Goal: Task Accomplishment & Management: Manage account settings

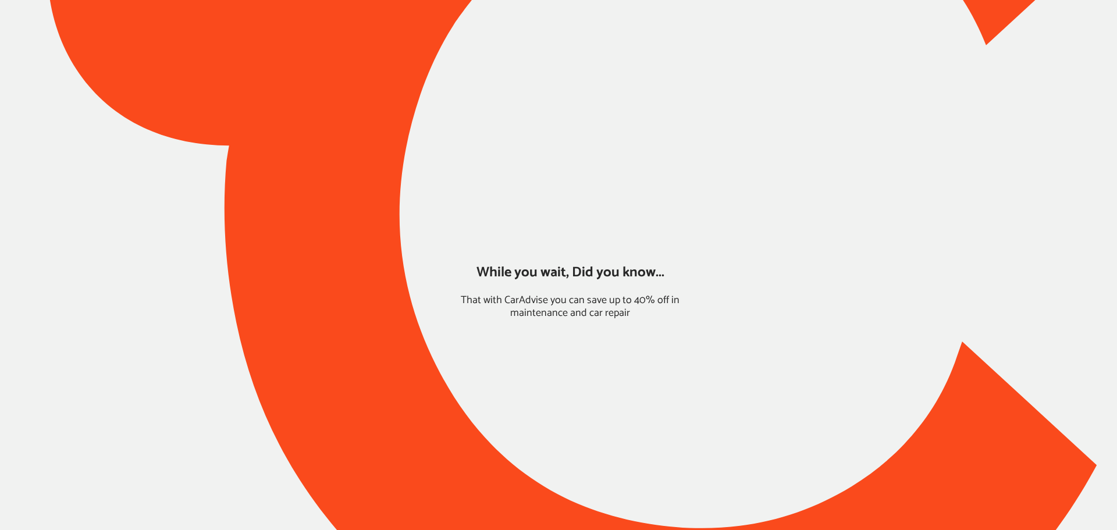
type input "*****"
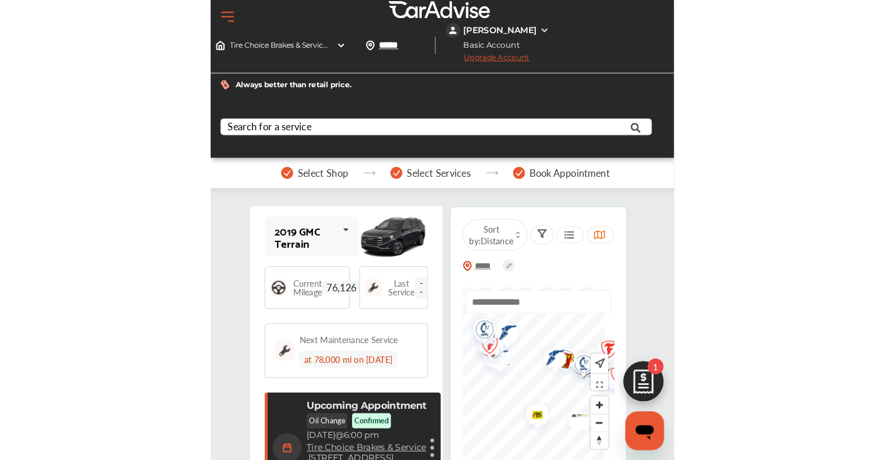
scroll to position [184, 0]
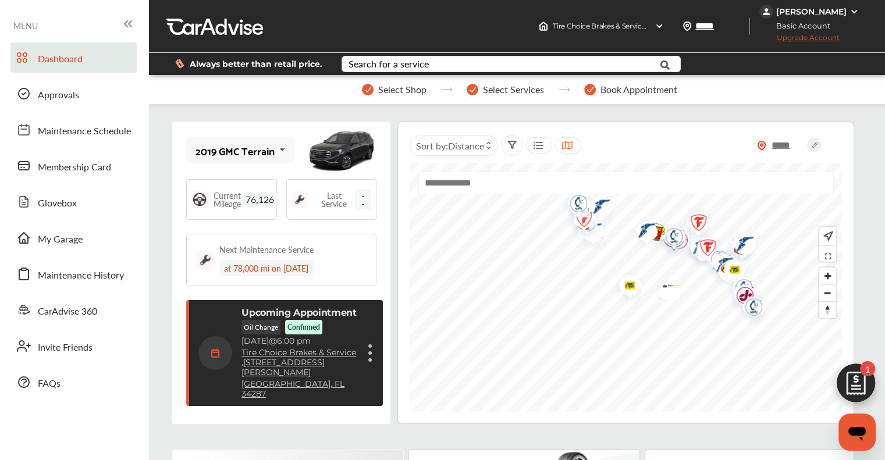
click at [358, 344] on div "Upcoming Appointment Oil Change Confirmed [DATE] 6:00 pm Tire Choice Brakes & S…" at bounding box center [285, 353] width 175 height 92
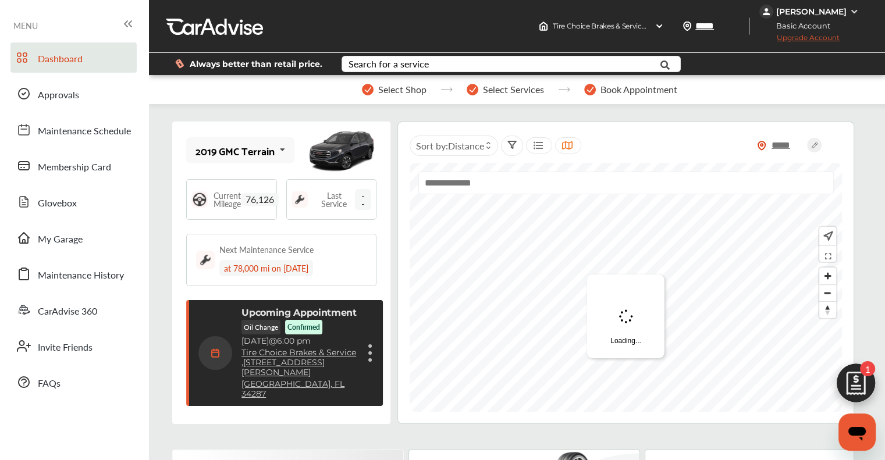
scroll to position [187, 0]
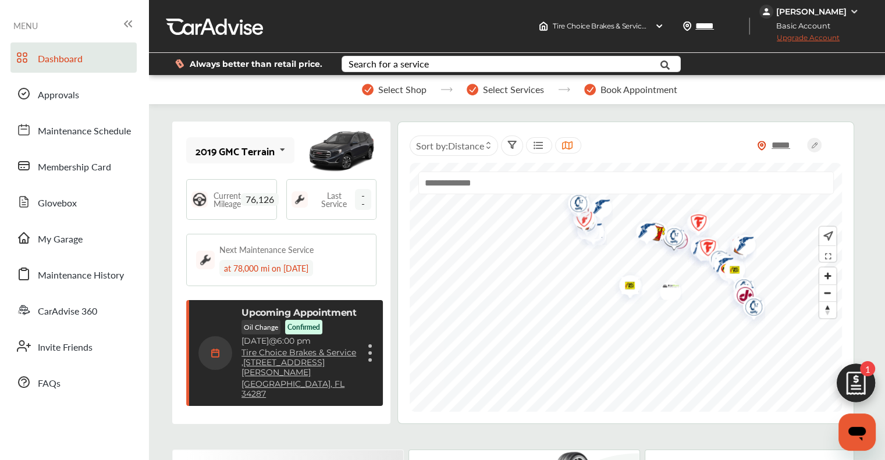
click at [371, 343] on div "Cancel appointment Modify appointment Show details" at bounding box center [370, 353] width 7 height 21
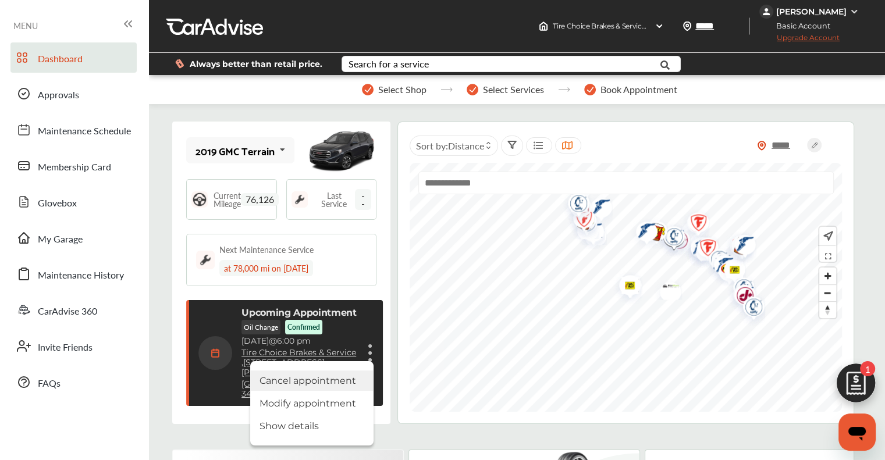
click at [312, 371] on li "Cancel appointment" at bounding box center [311, 381] width 123 height 20
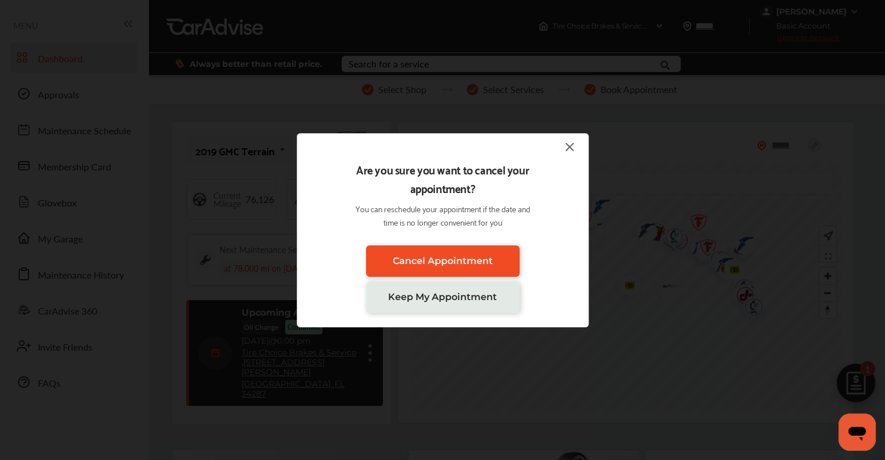
click at [407, 268] on link "Cancel Appointment" at bounding box center [443, 261] width 154 height 31
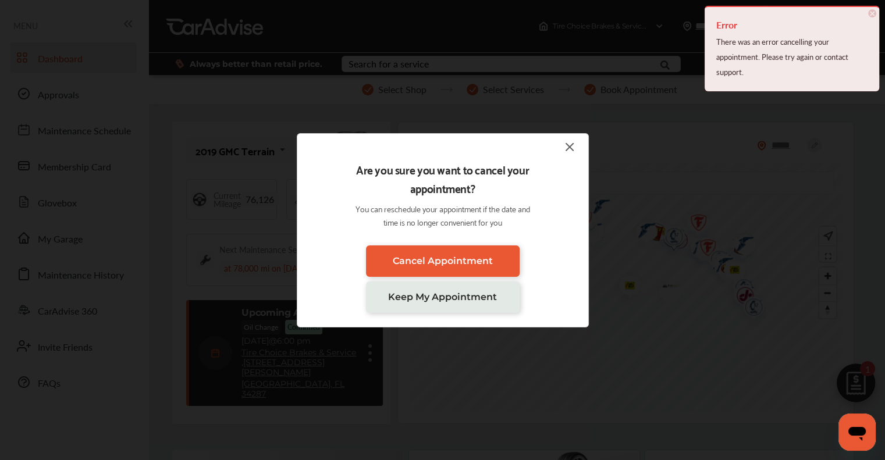
click at [571, 145] on img at bounding box center [570, 147] width 14 height 15
